Goal: Task Accomplishment & Management: Manage account settings

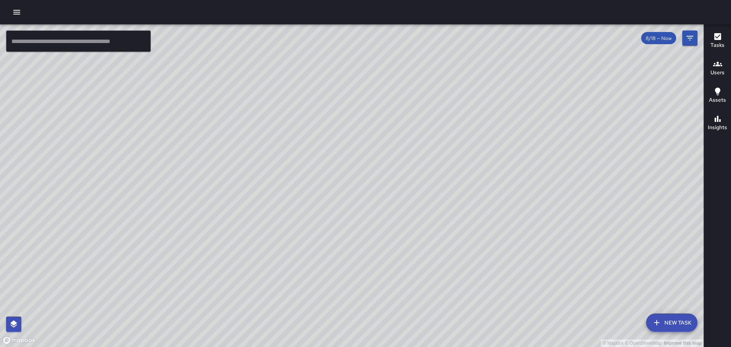
click at [471, 180] on div "© Mapbox © OpenStreetMap Improve this map" at bounding box center [351, 185] width 703 height 322
click at [10, 10] on button "button" at bounding box center [16, 12] width 15 height 15
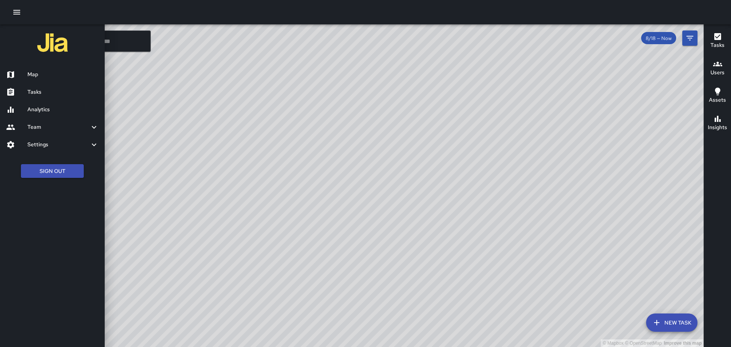
click at [41, 73] on h6 "Map" at bounding box center [62, 74] width 71 height 8
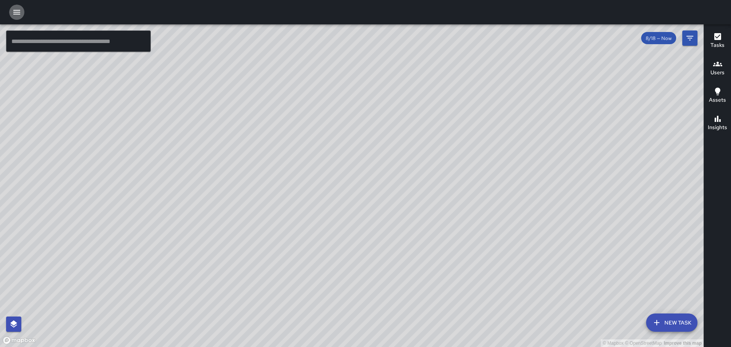
click at [19, 8] on icon "button" at bounding box center [16, 12] width 9 height 9
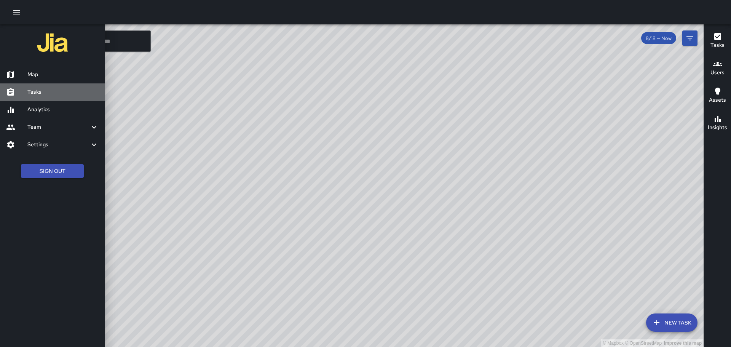
click at [39, 95] on h6 "Tasks" at bounding box center [62, 92] width 71 height 8
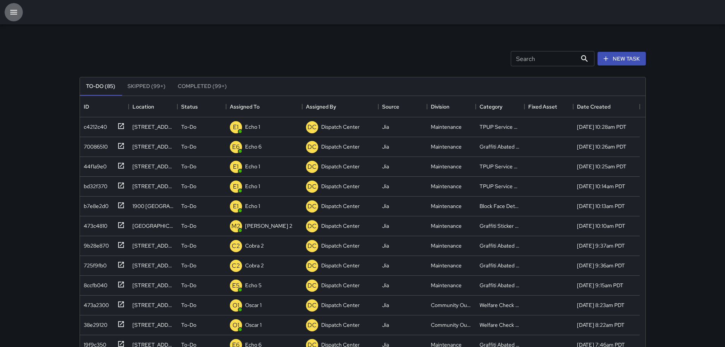
click at [8, 6] on button "button" at bounding box center [14, 12] width 18 height 18
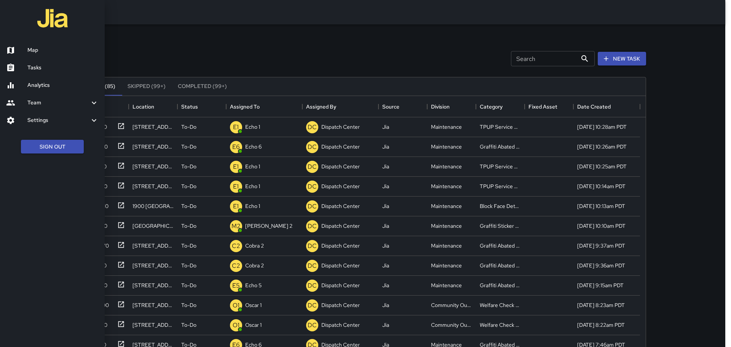
click at [34, 53] on h6 "Map" at bounding box center [62, 50] width 71 height 8
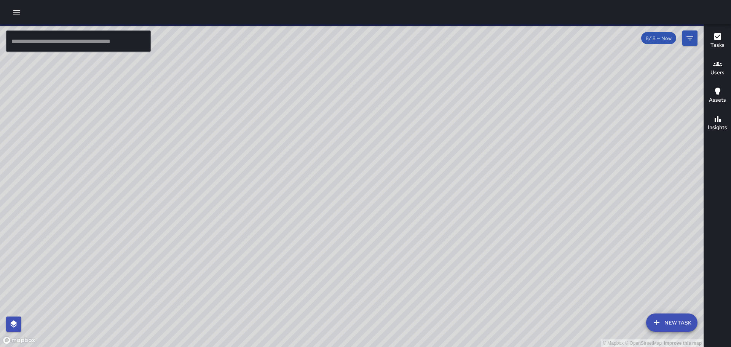
click at [247, 164] on div "© Mapbox © OpenStreetMap Improve this map" at bounding box center [351, 185] width 703 height 322
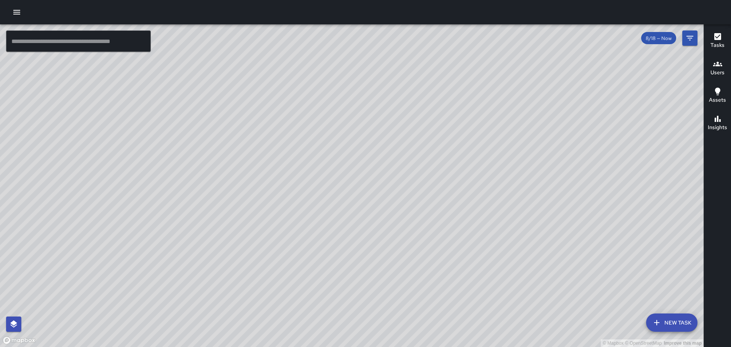
drag, startPoint x: 439, startPoint y: 99, endPoint x: 450, endPoint y: 92, distance: 13.0
click at [441, 114] on div "© Mapbox © OpenStreetMap Improve this map" at bounding box center [351, 185] width 703 height 322
drag, startPoint x: 425, startPoint y: 123, endPoint x: 471, endPoint y: 121, distance: 46.1
click at [471, 121] on div "© Mapbox © OpenStreetMap Improve this map" at bounding box center [351, 185] width 703 height 322
drag, startPoint x: 473, startPoint y: 92, endPoint x: 487, endPoint y: 119, distance: 30.0
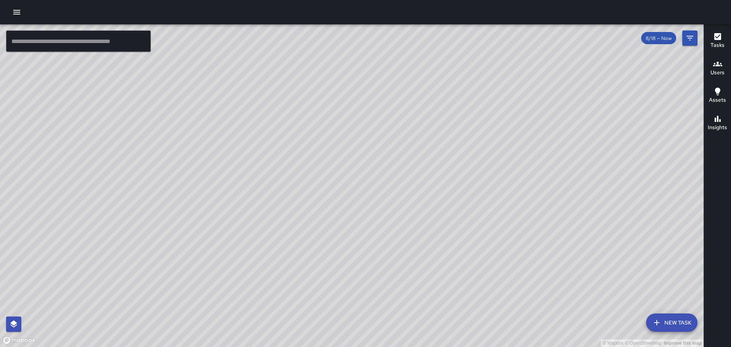
click at [487, 119] on div "© Mapbox © OpenStreetMap Improve this map" at bounding box center [351, 185] width 703 height 322
drag, startPoint x: 419, startPoint y: 100, endPoint x: 422, endPoint y: 82, distance: 19.0
click at [422, 83] on div "© Mapbox © OpenStreetMap Improve this map" at bounding box center [351, 185] width 703 height 322
click at [13, 12] on icon "button" at bounding box center [16, 12] width 9 height 9
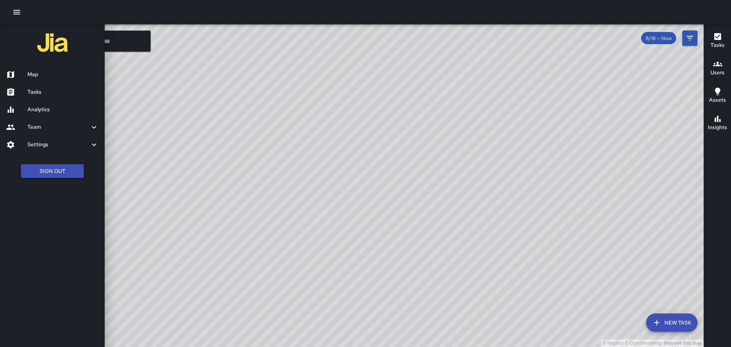
click at [48, 77] on h6 "Map" at bounding box center [62, 74] width 71 height 8
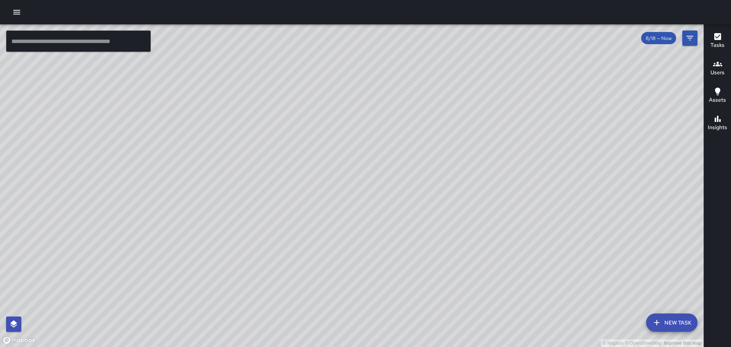
drag, startPoint x: 467, startPoint y: 237, endPoint x: 480, endPoint y: 154, distance: 83.6
click at [480, 154] on div "© Mapbox © OpenStreetMap Improve this map" at bounding box center [351, 185] width 703 height 322
drag, startPoint x: 263, startPoint y: 169, endPoint x: 217, endPoint y: 214, distance: 64.1
click at [217, 214] on div "© Mapbox © OpenStreetMap Improve this map" at bounding box center [351, 185] width 703 height 322
drag, startPoint x: 402, startPoint y: 294, endPoint x: 413, endPoint y: 242, distance: 53.5
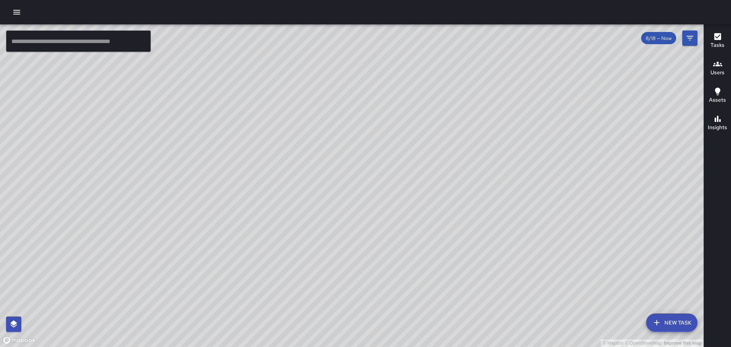
click at [413, 242] on div "© Mapbox © OpenStreetMap Improve this map" at bounding box center [351, 185] width 703 height 322
drag, startPoint x: 384, startPoint y: 258, endPoint x: 403, endPoint y: 183, distance: 77.3
click at [403, 183] on div "© Mapbox © OpenStreetMap Improve this map" at bounding box center [351, 185] width 703 height 322
drag, startPoint x: 481, startPoint y: 187, endPoint x: 488, endPoint y: 244, distance: 57.5
click at [488, 244] on div "© Mapbox © OpenStreetMap Improve this map" at bounding box center [351, 185] width 703 height 322
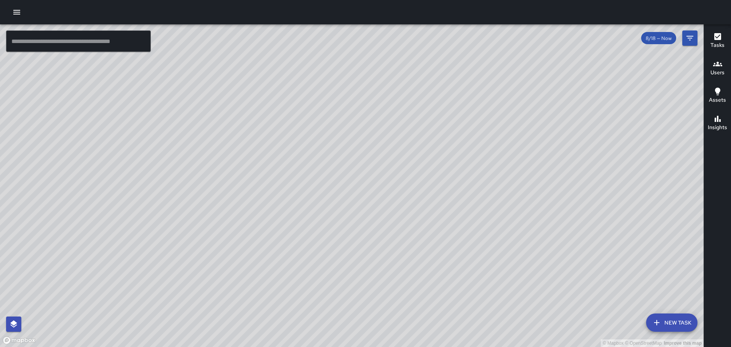
drag, startPoint x: 416, startPoint y: 159, endPoint x: 424, endPoint y: 132, distance: 28.1
click at [424, 132] on div "© Mapbox © OpenStreetMap Improve this map" at bounding box center [351, 185] width 703 height 322
click at [18, 10] on icon "button" at bounding box center [16, 12] width 7 height 5
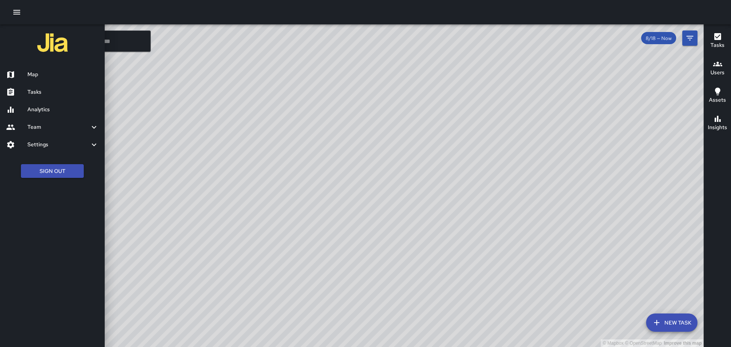
click at [31, 73] on h6 "Map" at bounding box center [62, 74] width 71 height 8
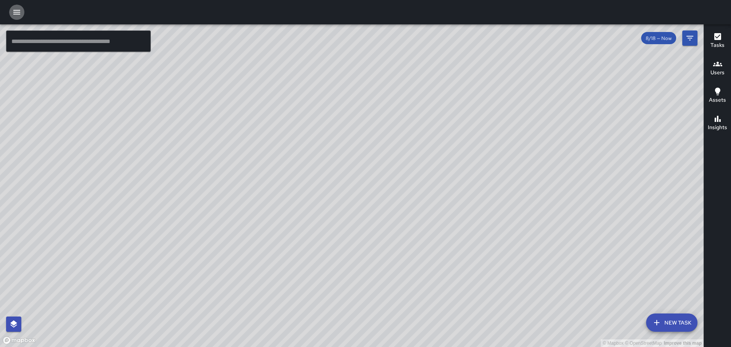
click at [19, 8] on icon "button" at bounding box center [16, 12] width 9 height 9
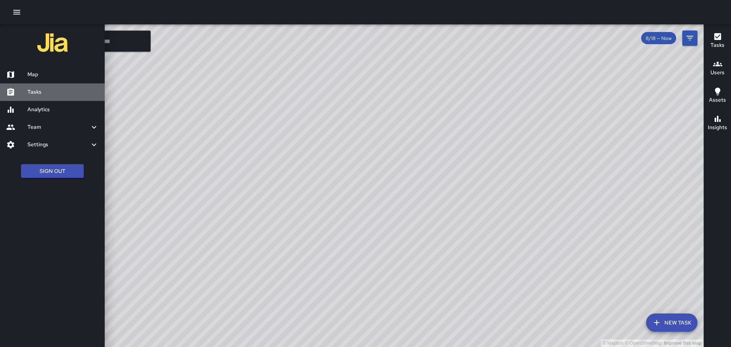
click at [36, 92] on h6 "Tasks" at bounding box center [62, 92] width 71 height 8
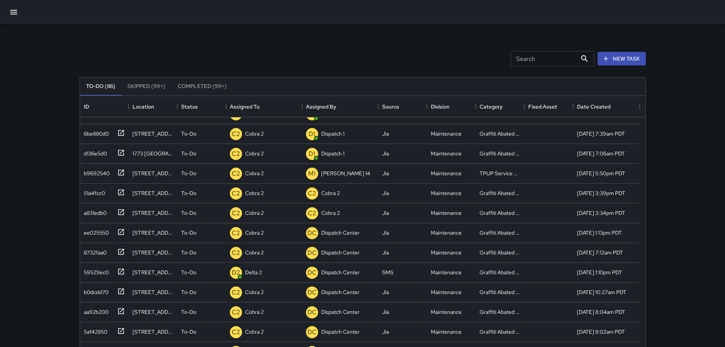
scroll to position [523, 0]
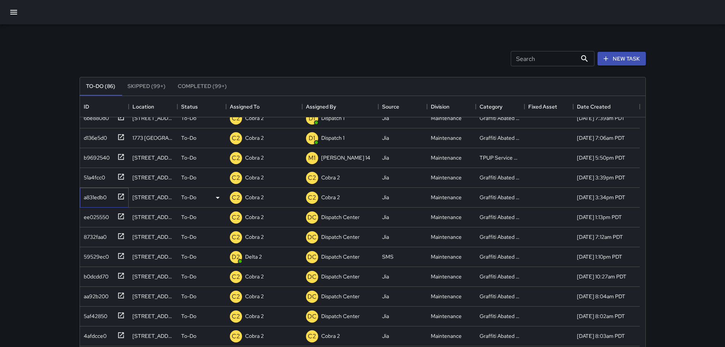
click at [118, 193] on icon at bounding box center [121, 197] width 8 height 8
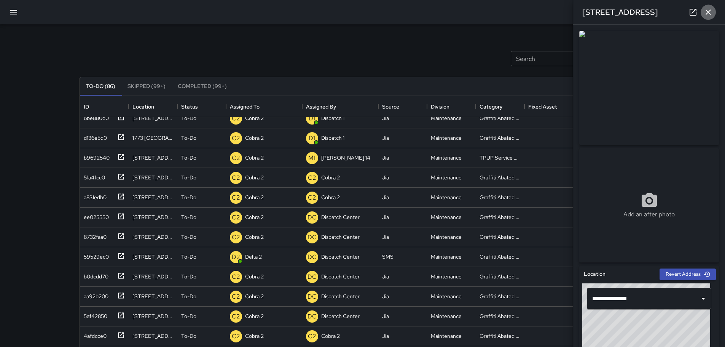
click at [711, 11] on icon "button" at bounding box center [708, 12] width 9 height 9
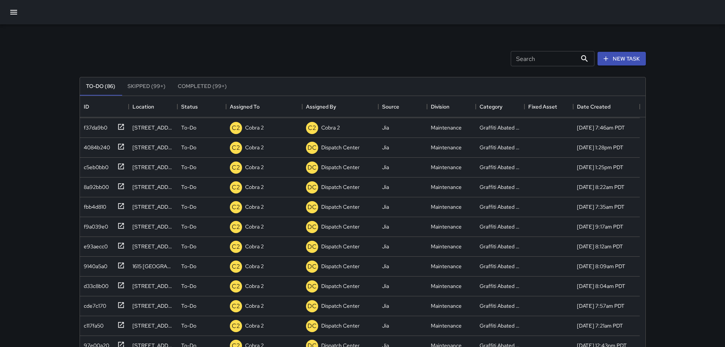
scroll to position [754, 0]
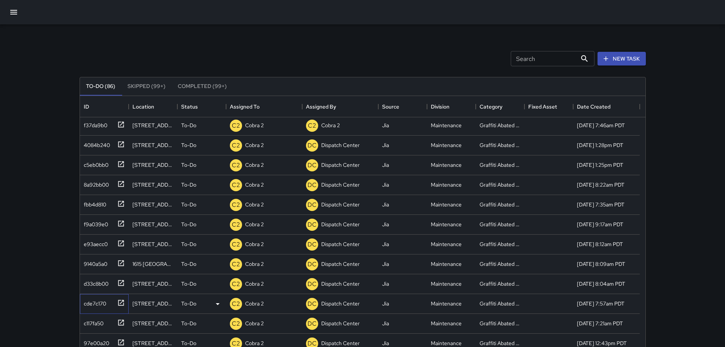
click at [119, 301] on icon at bounding box center [121, 303] width 8 height 8
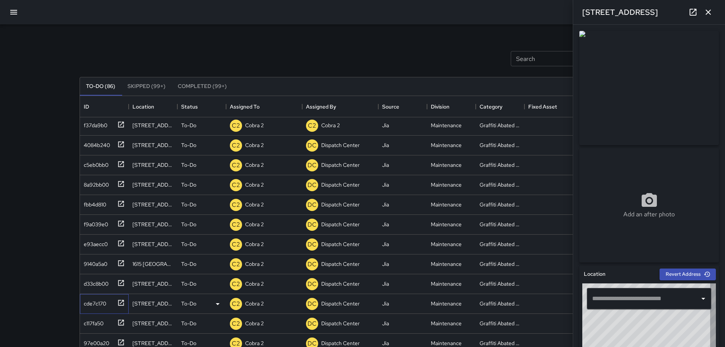
type input "**********"
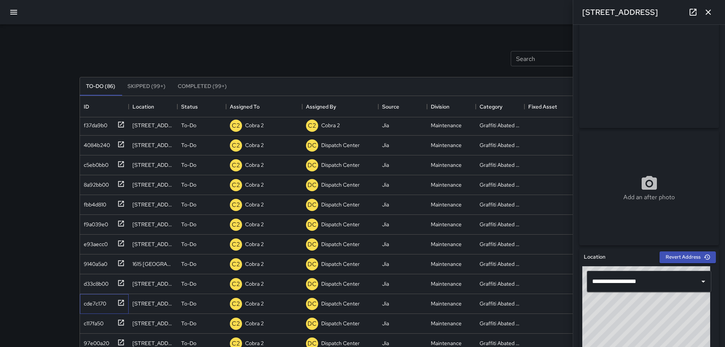
scroll to position [0, 0]
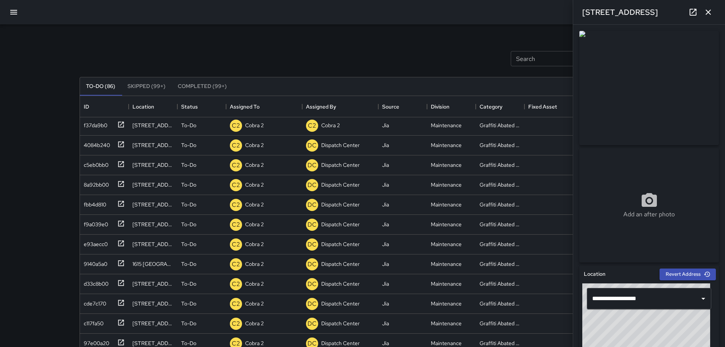
click at [706, 10] on icon "button" at bounding box center [708, 12] width 5 height 5
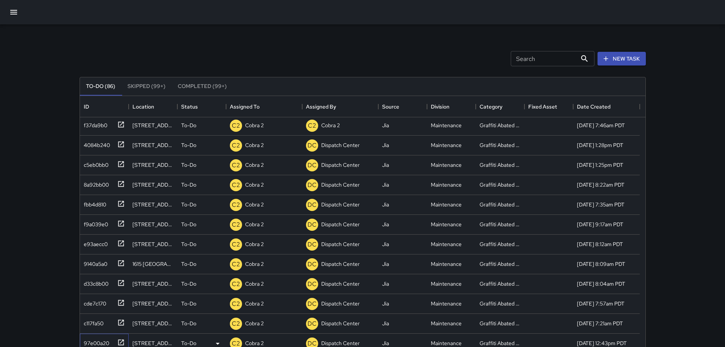
click at [120, 341] on icon at bounding box center [121, 342] width 8 height 8
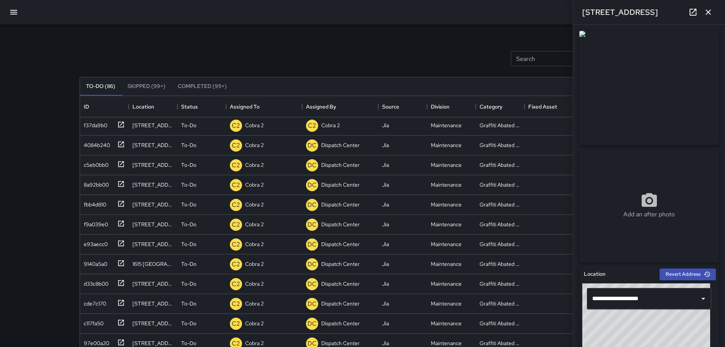
click at [714, 7] on div "[STREET_ADDRESS]" at bounding box center [649, 12] width 152 height 24
click at [711, 11] on icon "button" at bounding box center [708, 12] width 9 height 9
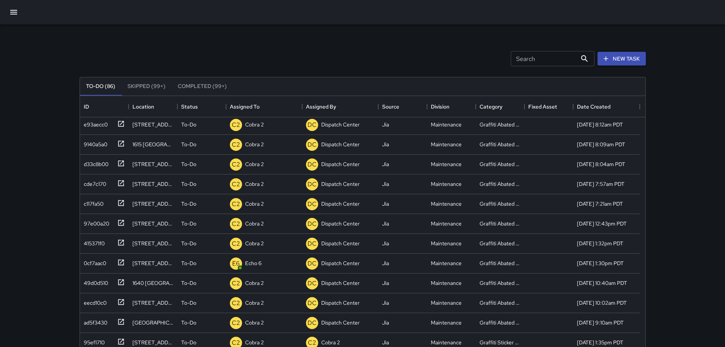
scroll to position [887, 0]
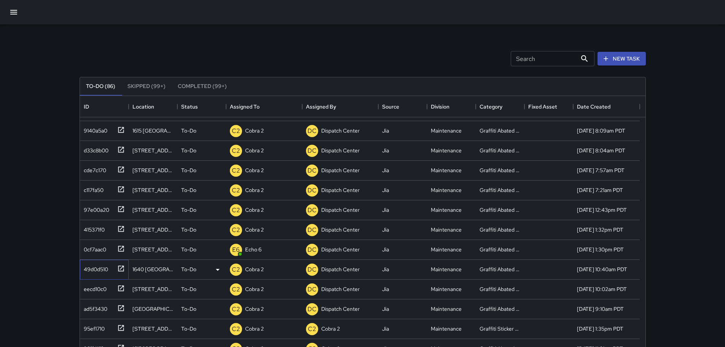
click at [120, 266] on icon at bounding box center [121, 268] width 6 height 6
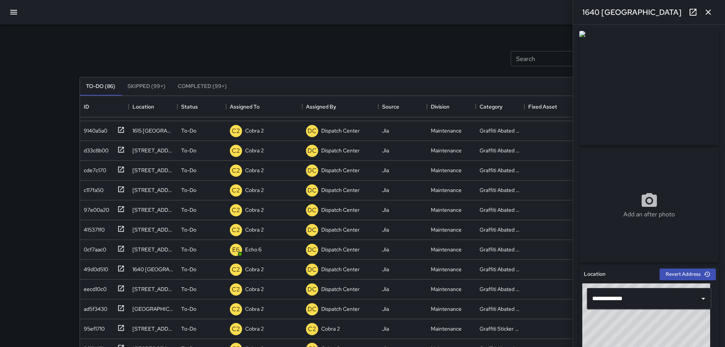
click at [704, 13] on icon "button" at bounding box center [708, 12] width 9 height 9
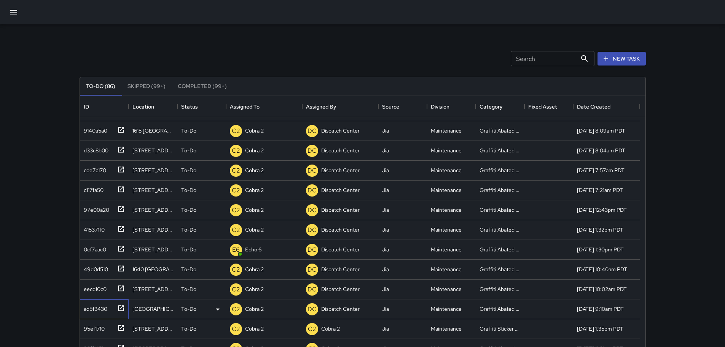
click at [117, 300] on div "ad5f3430" at bounding box center [104, 309] width 49 height 20
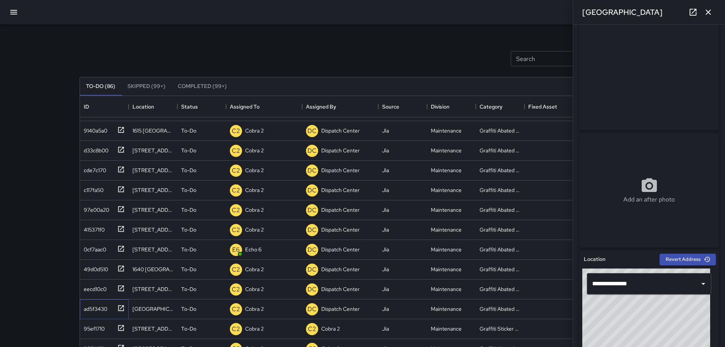
scroll to position [30, 0]
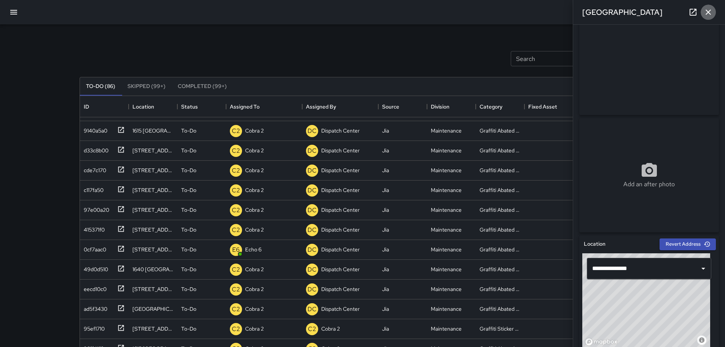
click at [709, 8] on icon "button" at bounding box center [708, 12] width 9 height 9
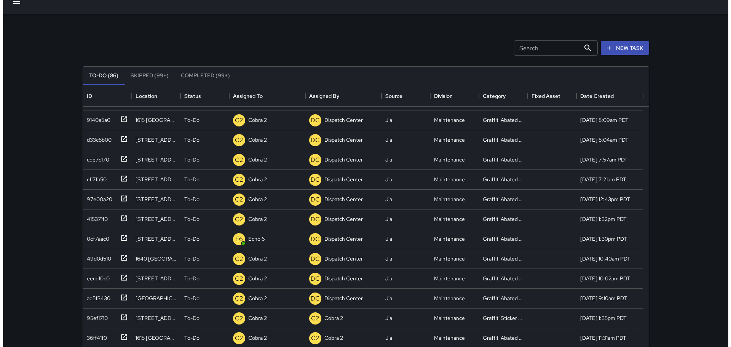
scroll to position [7, 0]
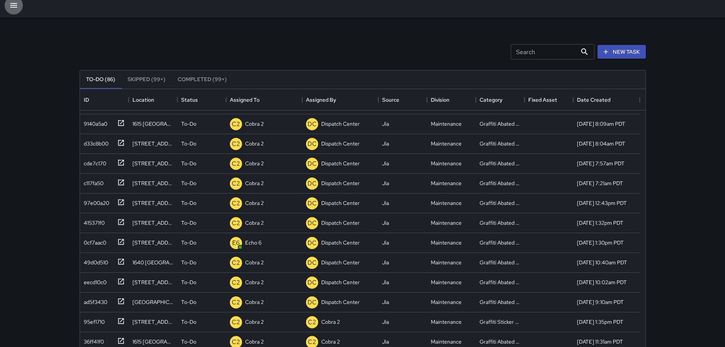
click at [16, 3] on icon "button" at bounding box center [13, 5] width 7 height 5
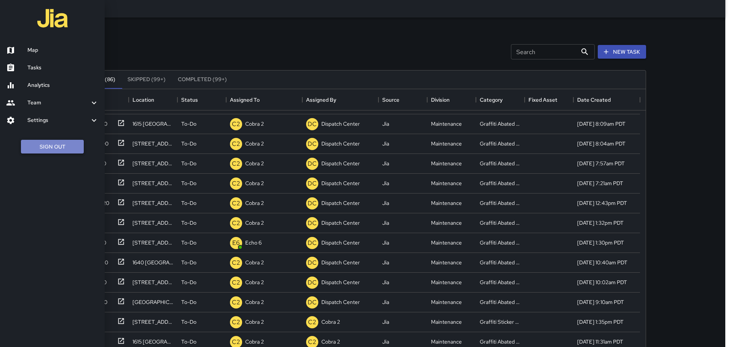
click at [51, 145] on button "Sign Out" at bounding box center [52, 147] width 63 height 14
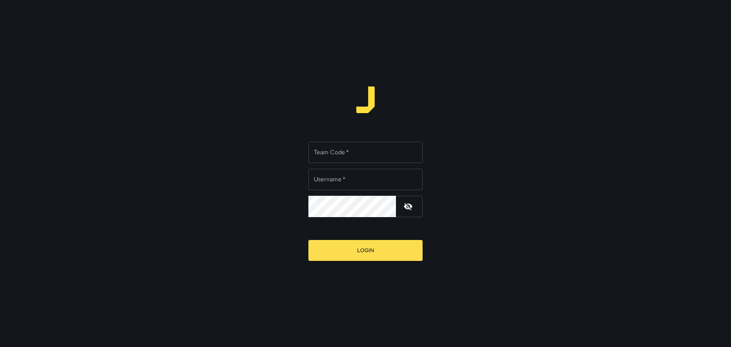
type input "******"
click at [369, 154] on input "Team Code   *" at bounding box center [365, 152] width 114 height 21
type input "***"
click at [340, 181] on input "******" at bounding box center [365, 179] width 114 height 21
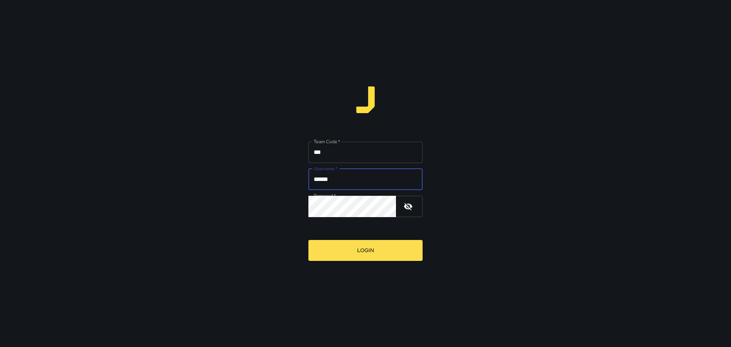
drag, startPoint x: 339, startPoint y: 180, endPoint x: 340, endPoint y: 173, distance: 7.3
click at [339, 179] on input "******" at bounding box center [365, 179] width 114 height 21
type input "*********"
click at [726, 108] on div "Team Code   * *** Team Code   * Username   * ********* Username   * Password   …" at bounding box center [365, 173] width 731 height 347
click at [408, 204] on icon "button" at bounding box center [407, 206] width 9 height 9
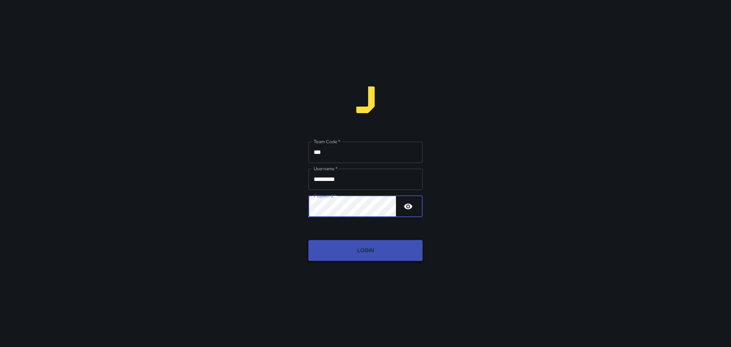
click at [346, 251] on button "Login" at bounding box center [365, 250] width 114 height 21
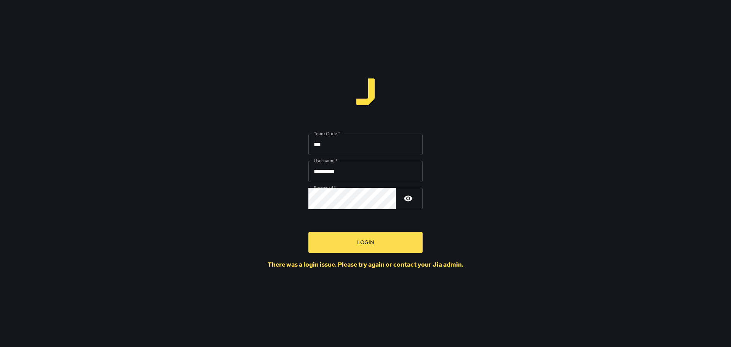
click at [358, 141] on input "***" at bounding box center [365, 144] width 114 height 21
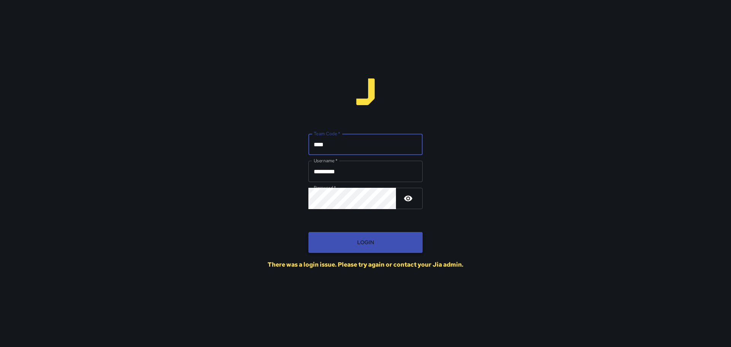
type input "****"
click at [346, 239] on button "Login" at bounding box center [365, 242] width 114 height 21
